Goal: Task Accomplishment & Management: Manage account settings

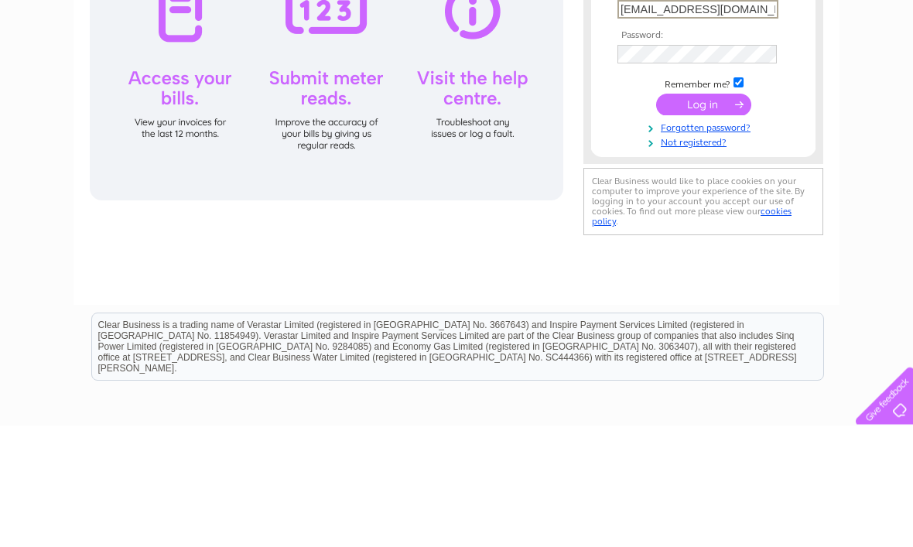
type input "[EMAIL_ADDRESS][DOMAIN_NAME]"
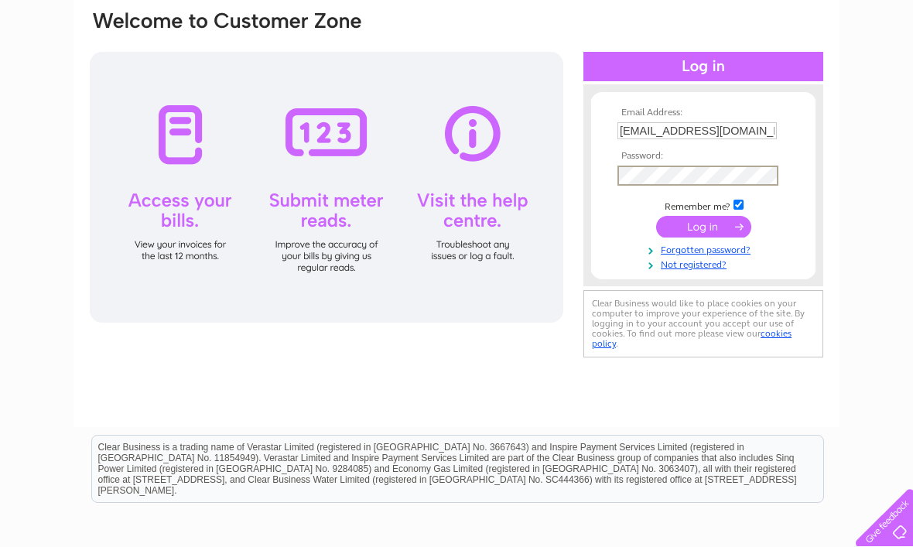
scroll to position [121, 0]
click at [704, 225] on input "submit" at bounding box center [703, 228] width 95 height 22
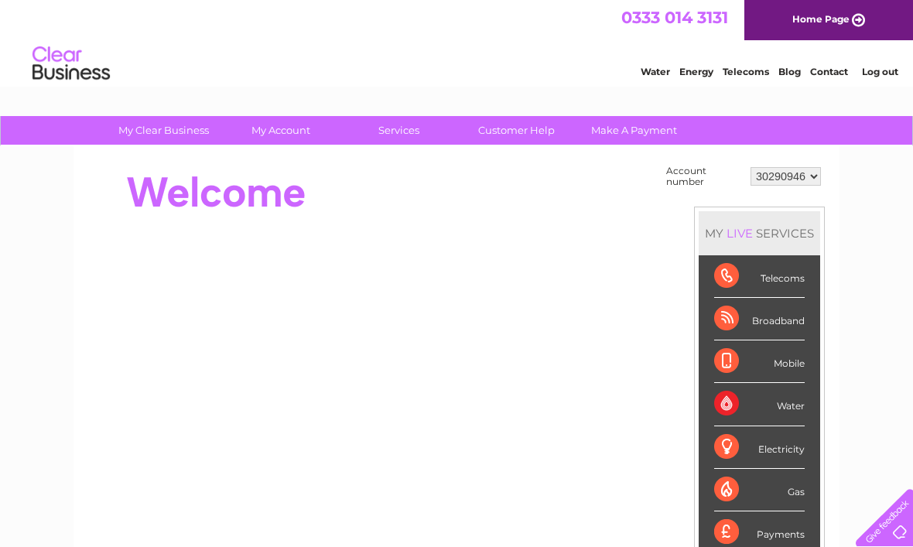
click at [813, 167] on select "30290946 30299832 30308983 30308984" at bounding box center [785, 176] width 70 height 19
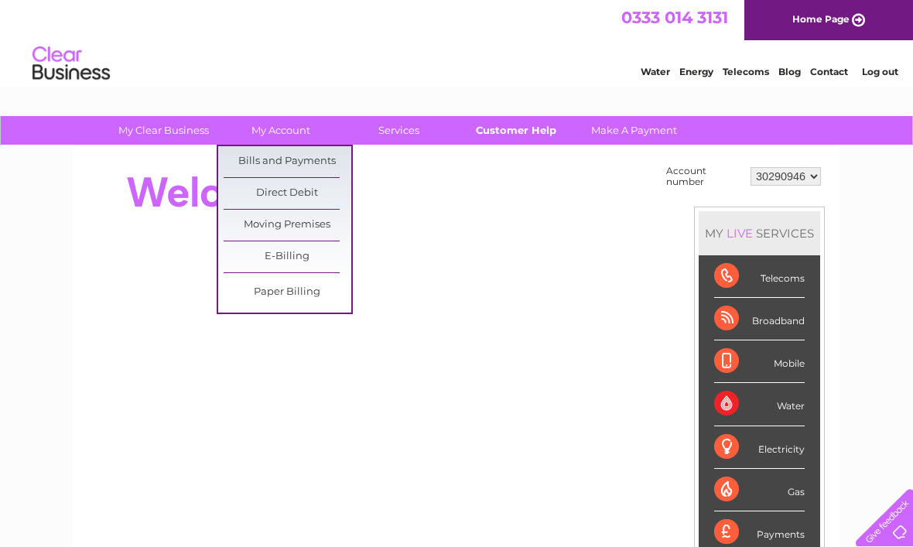
click at [530, 131] on link "Customer Help" at bounding box center [517, 130] width 128 height 29
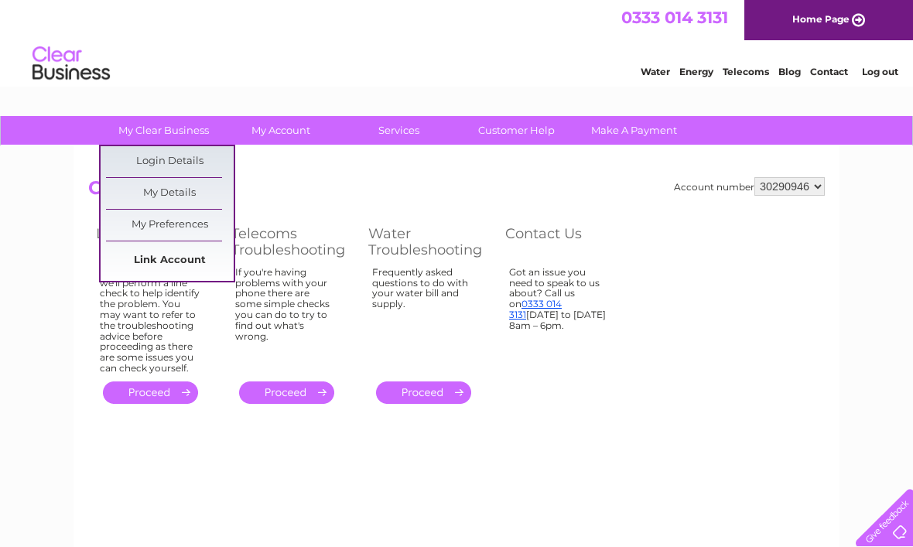
click at [197, 272] on link "Link Account" at bounding box center [170, 260] width 128 height 31
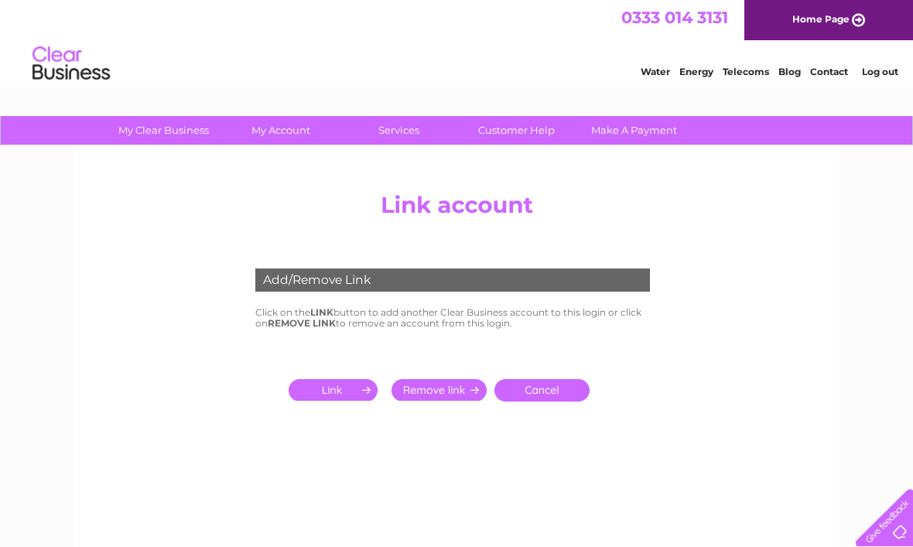
click at [351, 388] on input "submit" at bounding box center [336, 390] width 95 height 22
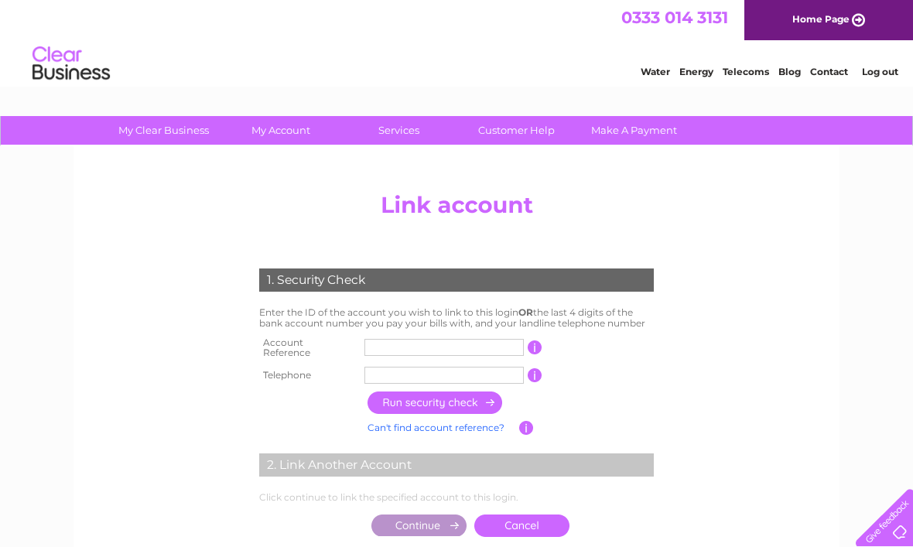
click at [432, 343] on input "text" at bounding box center [443, 347] width 159 height 17
type input "30324978"
click at [447, 370] on input "text" at bounding box center [443, 375] width 159 height 17
click at [475, 397] on input "button" at bounding box center [435, 402] width 136 height 22
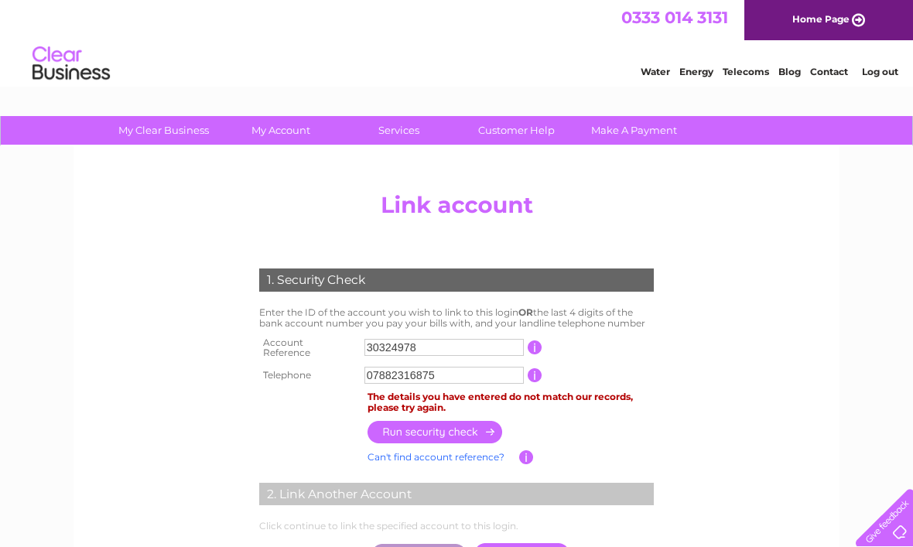
click at [463, 374] on input "07882316875" at bounding box center [443, 375] width 159 height 17
type input "0"
type input "07581215750"
click at [463, 436] on input "button" at bounding box center [435, 432] width 136 height 22
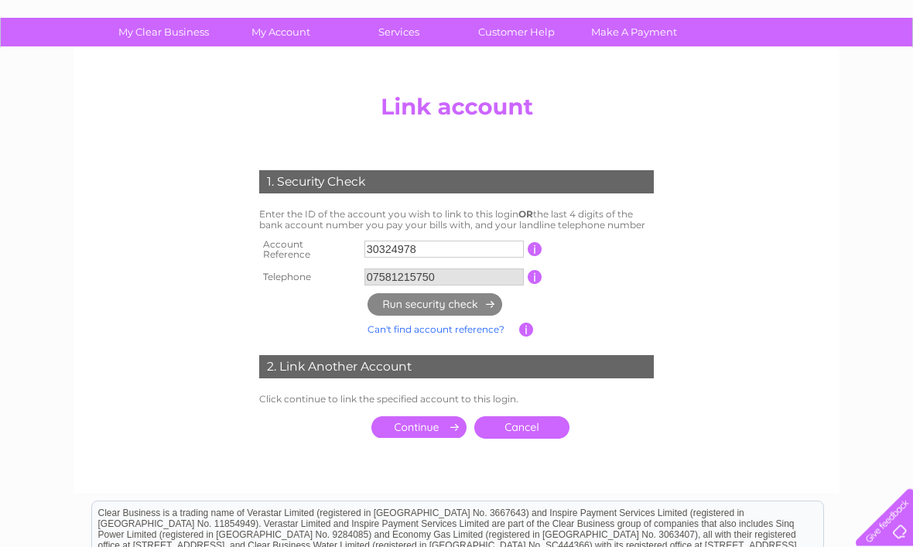
scroll to position [99, 0]
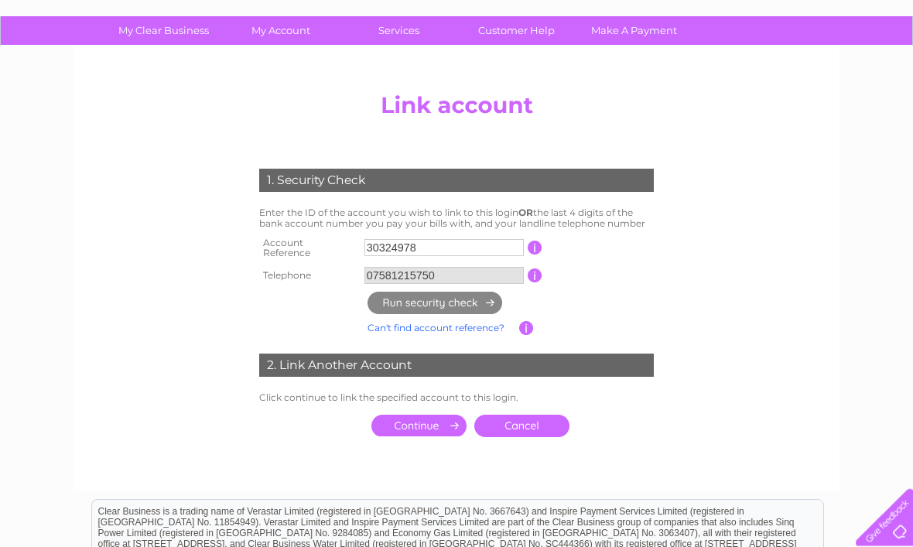
click at [425, 422] on input "submit" at bounding box center [418, 426] width 95 height 22
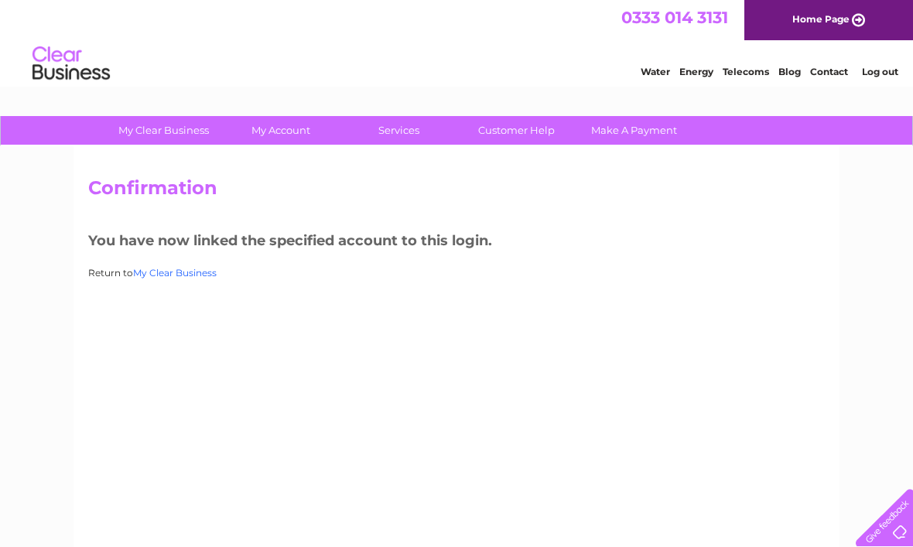
click at [193, 275] on link "My Clear Business" at bounding box center [175, 273] width 84 height 12
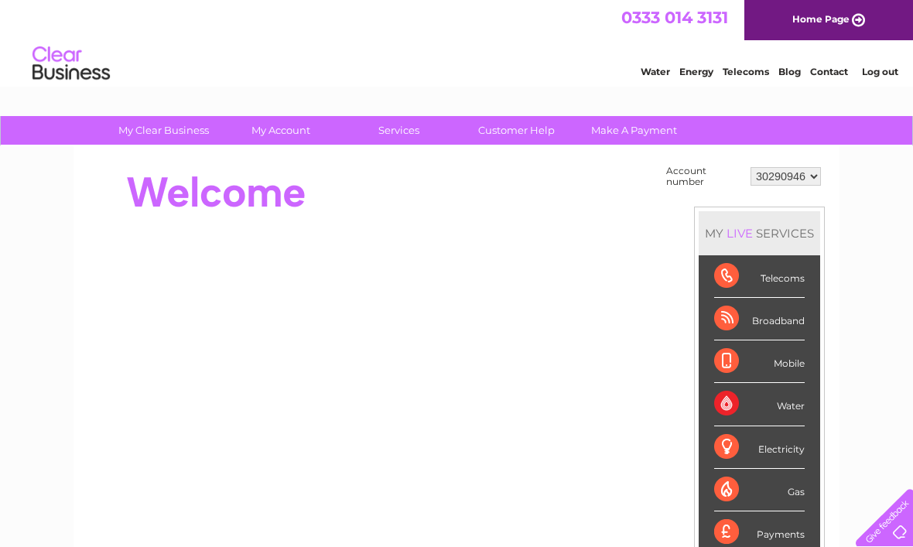
click at [815, 176] on select "30290946 30299832 30308983 30308984 30324978" at bounding box center [785, 176] width 70 height 19
select select "30324978"
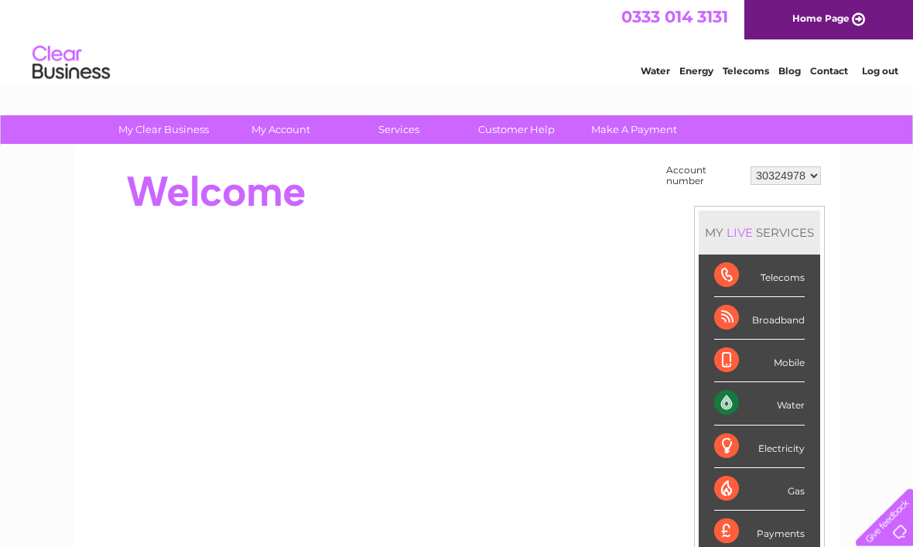
scroll to position [7, 0]
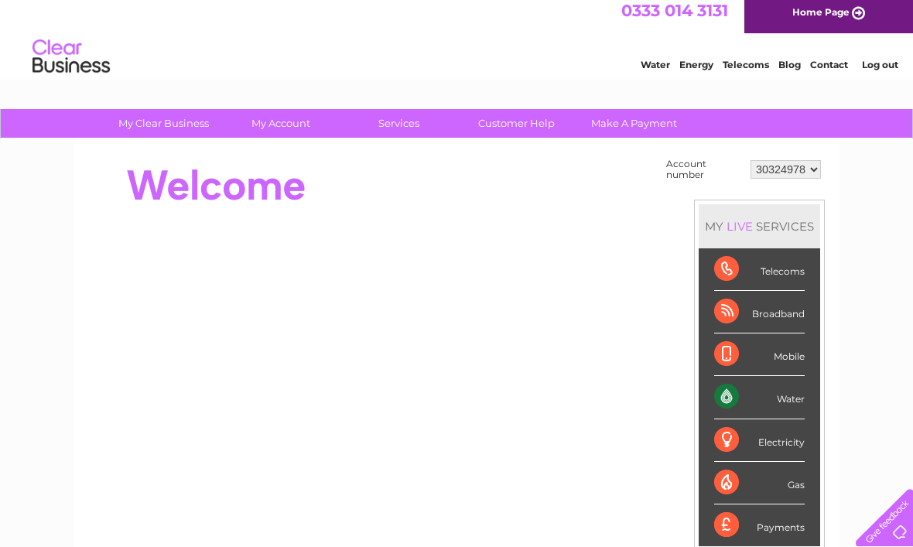
click at [779, 391] on div "Water" at bounding box center [759, 397] width 91 height 43
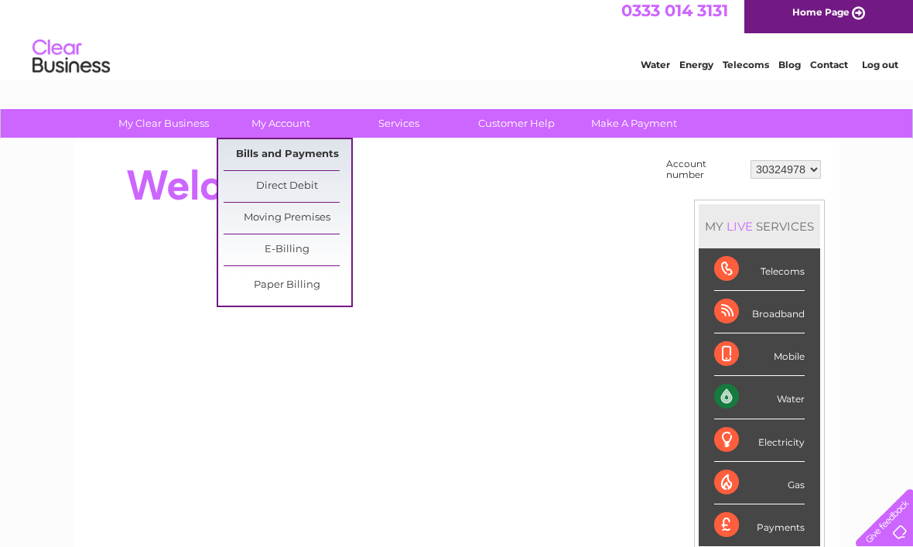
click at [329, 162] on link "Bills and Payments" at bounding box center [288, 154] width 128 height 31
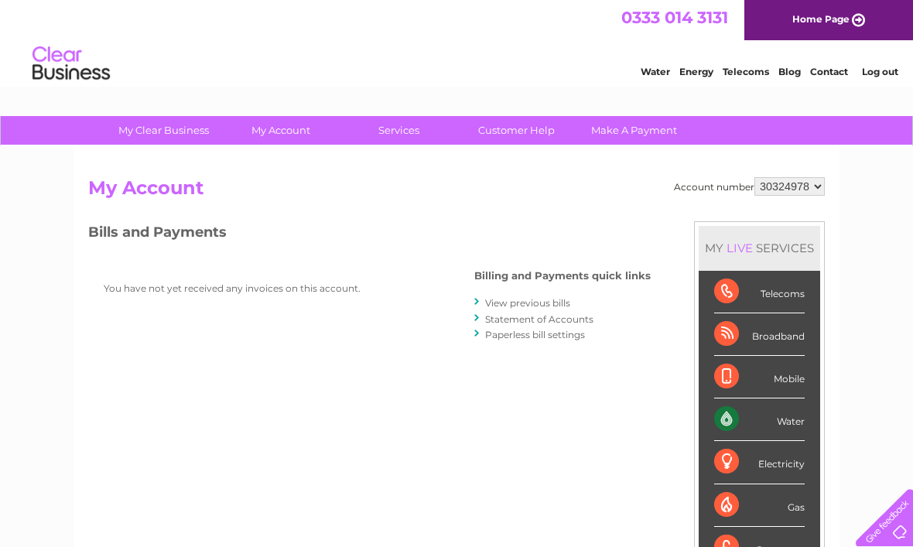
click at [562, 306] on link "View previous bills" at bounding box center [527, 303] width 85 height 12
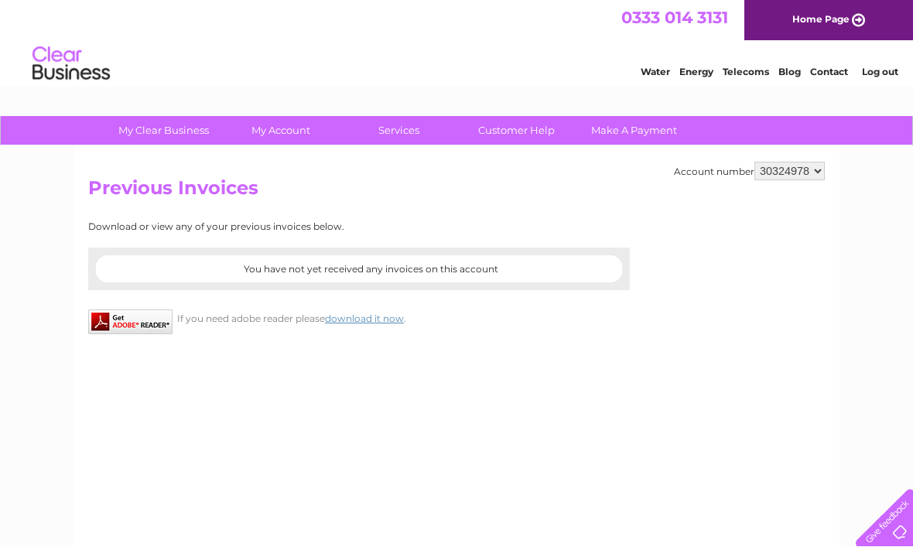
click at [806, 177] on select "30290946 30299832 30308983 30308984 30324978" at bounding box center [789, 171] width 70 height 19
select select "30290946"
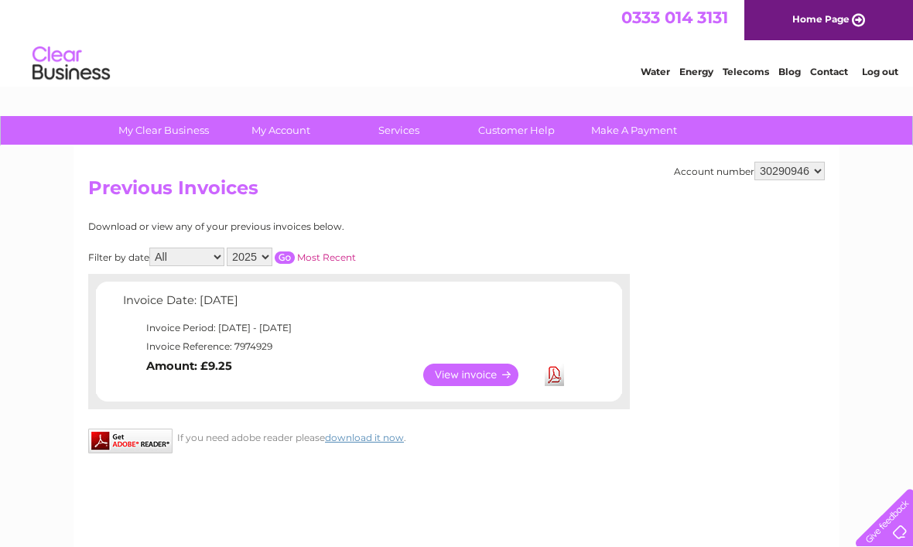
click at [491, 376] on link "View" at bounding box center [480, 375] width 114 height 22
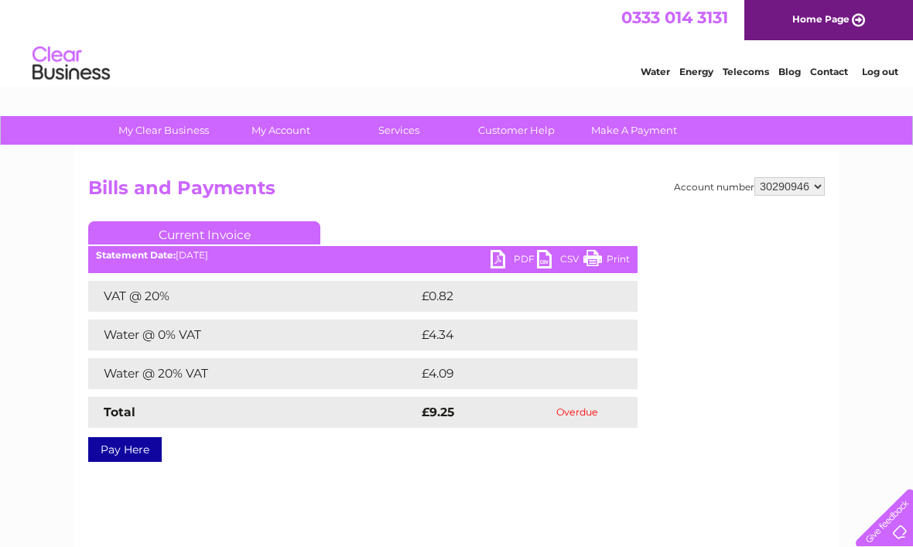
click at [500, 264] on link "PDF" at bounding box center [513, 261] width 46 height 22
click at [812, 177] on select "30290946 30299832 30308983 30308984 30324978" at bounding box center [789, 186] width 70 height 19
select select "30299832"
click at [309, 138] on link "My Account" at bounding box center [281, 130] width 128 height 29
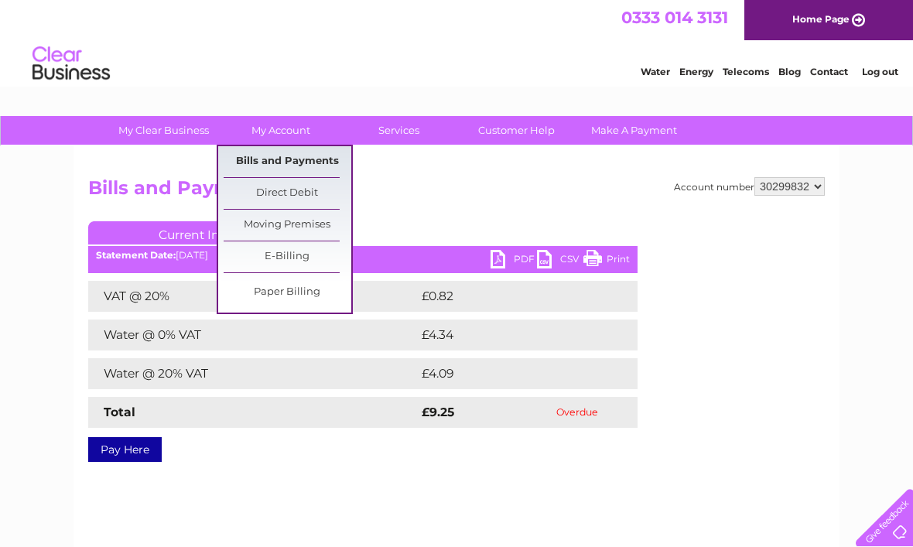
click at [336, 171] on link "Bills and Payments" at bounding box center [288, 161] width 128 height 31
click at [335, 169] on link "Bills and Payments" at bounding box center [288, 161] width 128 height 31
click at [328, 162] on link "Bills and Payments" at bounding box center [288, 161] width 128 height 31
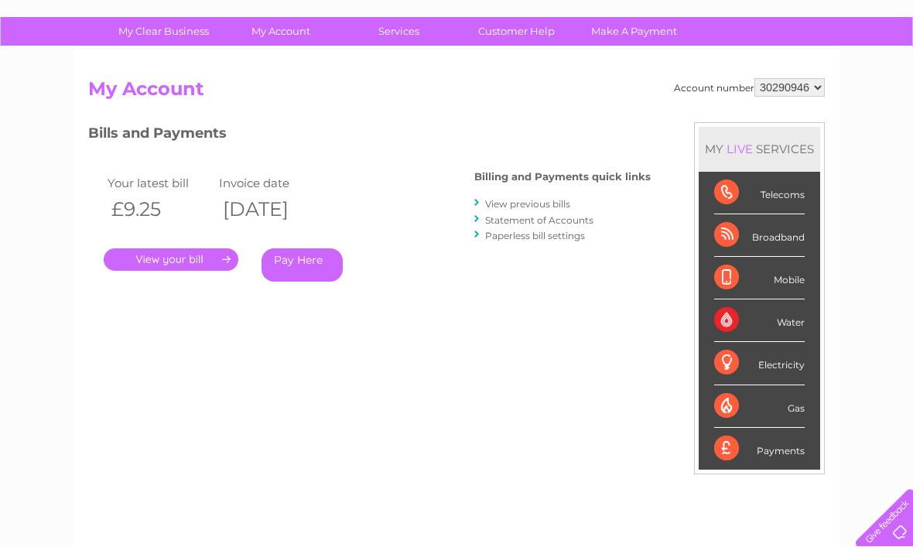
scroll to position [101, 0]
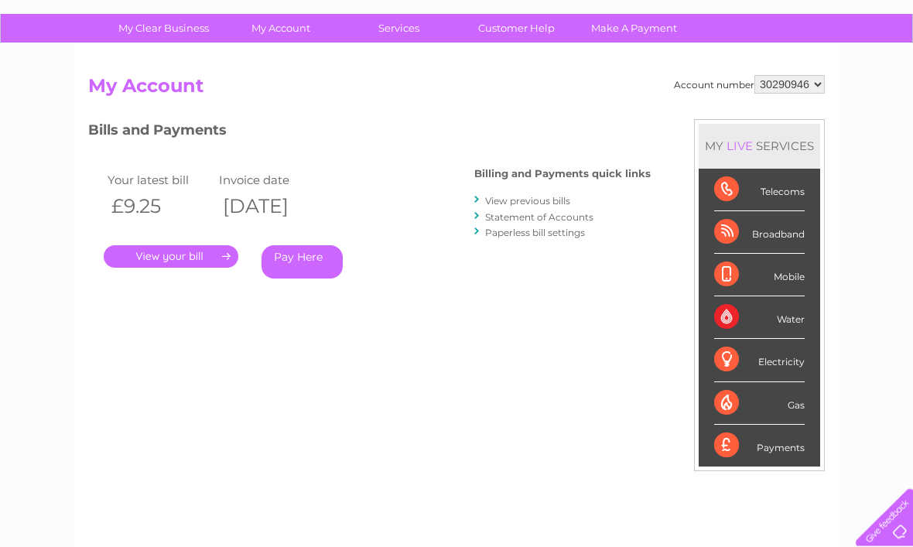
click at [210, 258] on link "." at bounding box center [171, 257] width 135 height 22
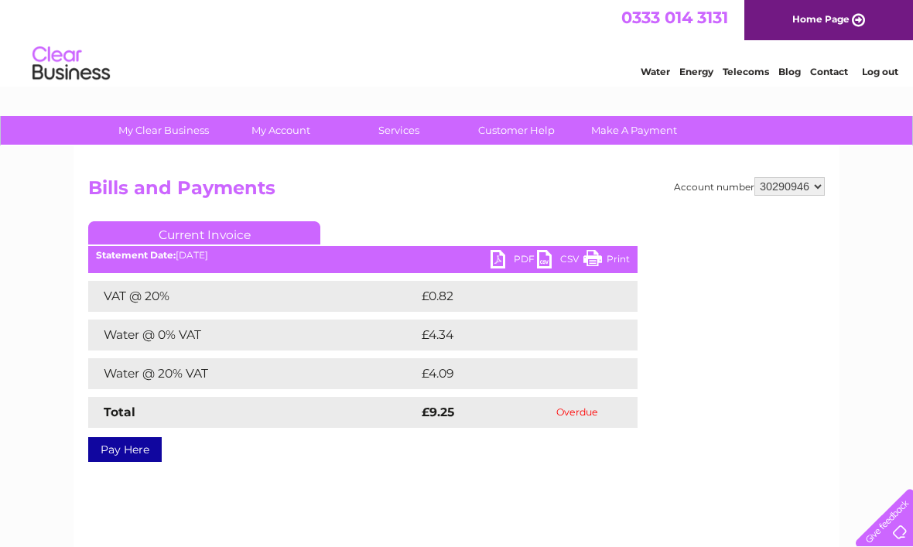
click at [501, 265] on link "PDF" at bounding box center [513, 261] width 46 height 22
click at [812, 186] on select "30290946 30299832 30308983 30308984 30324978" at bounding box center [789, 186] width 70 height 19
select select "30299832"
click at [814, 190] on select "30290946 30299832 30308983 30308984 30324978" at bounding box center [789, 186] width 70 height 19
select select "30308983"
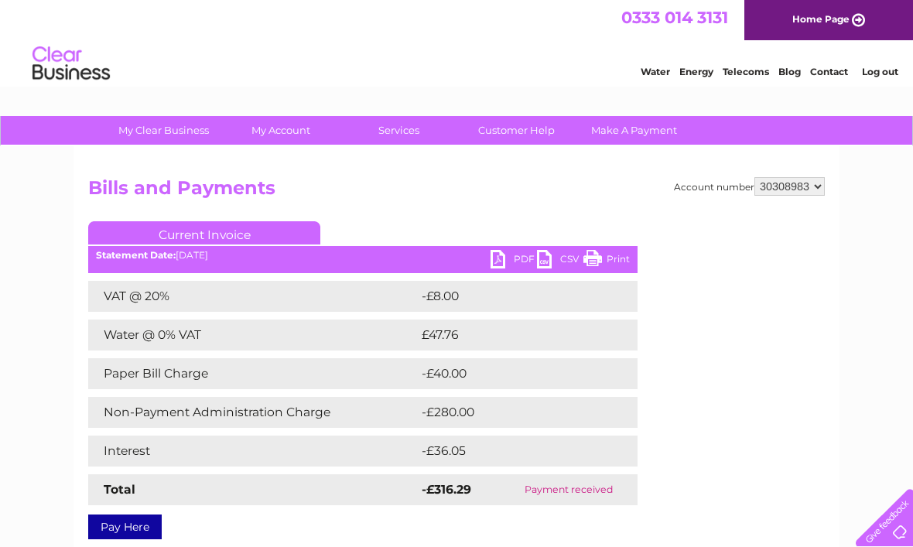
click at [818, 189] on select "30290946 30299832 30308983 30308984 30324978" at bounding box center [789, 186] width 70 height 19
select select "30308984"
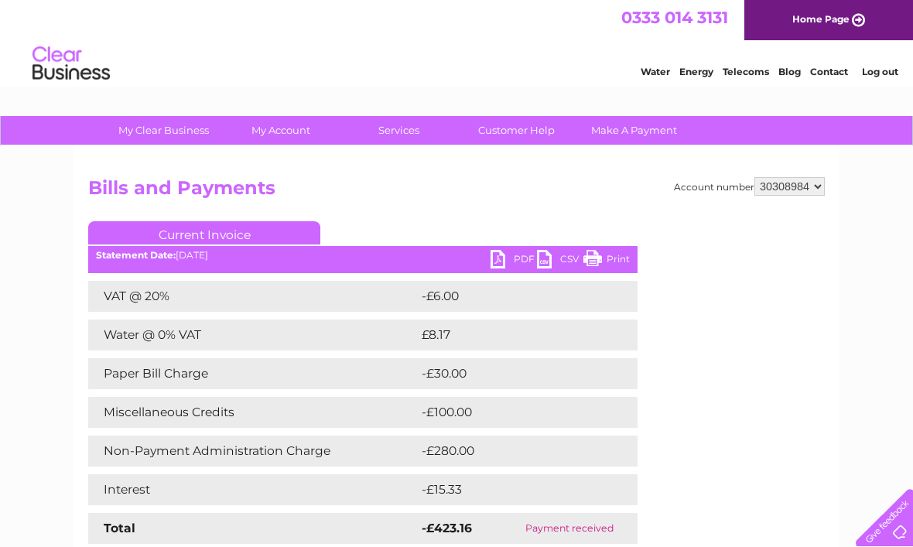
click at [808, 187] on select "30290946 30299832 30308983 30308984 30324978" at bounding box center [789, 186] width 70 height 19
select select "30324978"
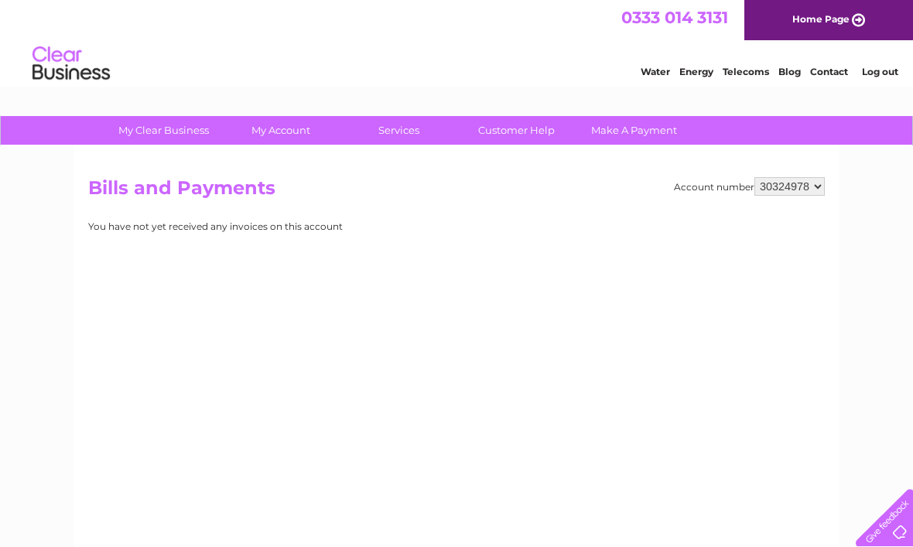
click at [814, 187] on select "30290946 30299832 30308983 30308984 30324978" at bounding box center [789, 186] width 70 height 19
select select "30308983"
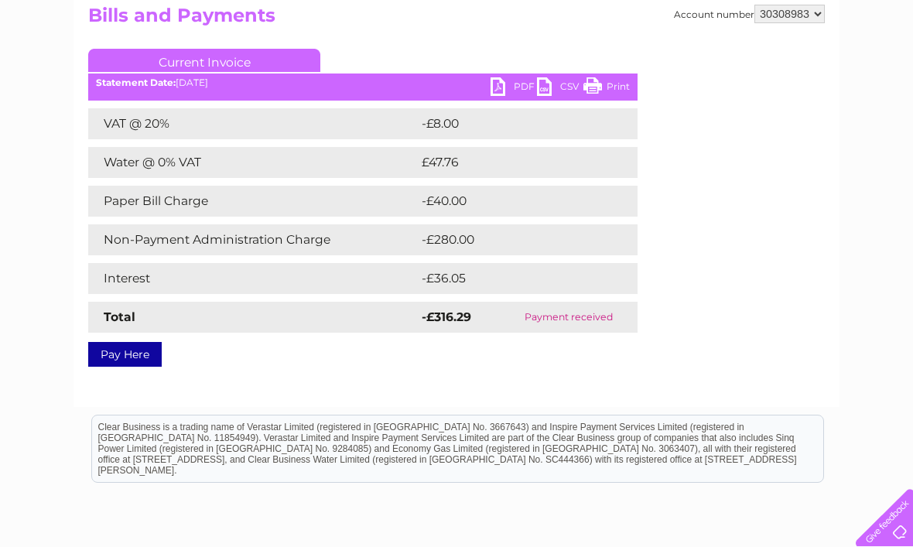
scroll to position [181, 0]
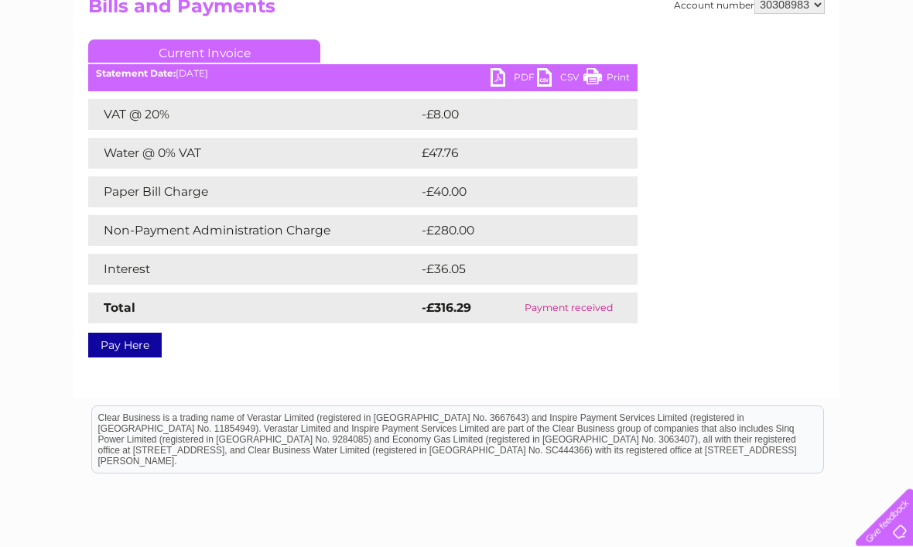
click at [496, 80] on link "PDF" at bounding box center [513, 80] width 46 height 22
